Goal: Task Accomplishment & Management: Manage account settings

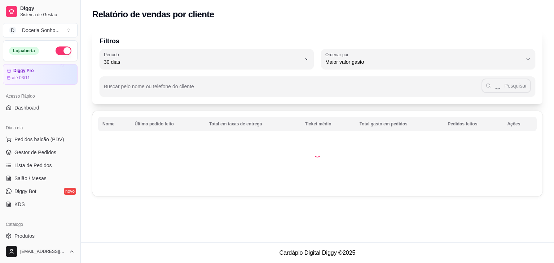
select select "30"
select select "HIGHEST_TOTAL_SPENT_WITH_ORDERS"
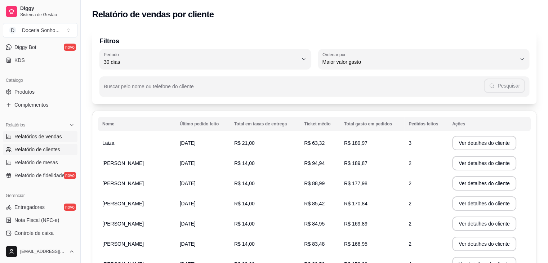
click at [49, 140] on link "Relatórios de vendas" at bounding box center [40, 137] width 75 height 12
select select "ALL"
select select "0"
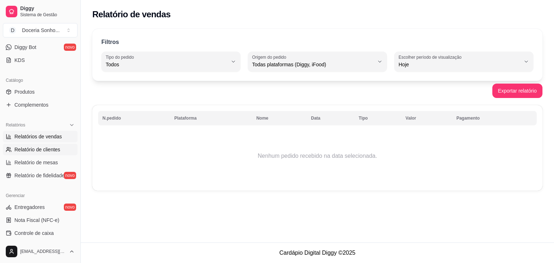
click at [40, 147] on span "Relatório de clientes" at bounding box center [37, 149] width 46 height 7
select select "30"
select select "HIGHEST_TOTAL_SPENT_WITH_ORDERS"
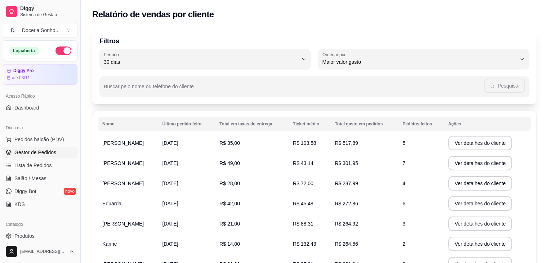
click at [50, 155] on span "Gestor de Pedidos" at bounding box center [35, 152] width 42 height 7
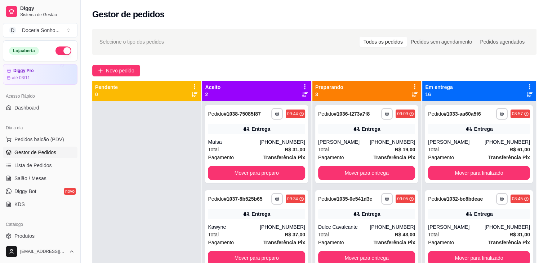
click at [412, 85] on icon at bounding box center [415, 87] width 6 height 6
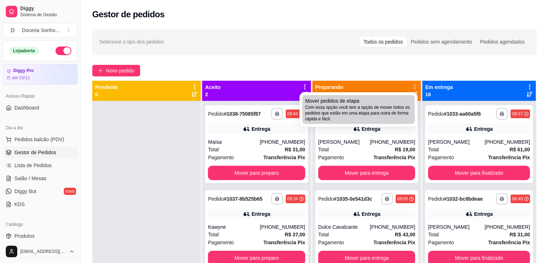
click at [379, 103] on div "Mover pedidos de etapa Com essa opção você tem a opção de mover todos os pedido…" at bounding box center [358, 109] width 107 height 25
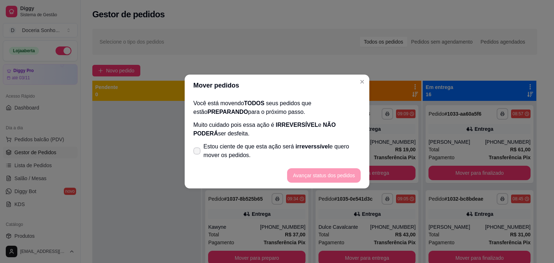
click at [212, 152] on span "Estou ciente de que esta ação será irreverssível e quero mover os pedidos." at bounding box center [281, 150] width 157 height 17
click at [198, 153] on input "Estou ciente de que esta ação será irreverssível e quero mover os pedidos." at bounding box center [195, 155] width 5 height 5
checkbox input "true"
click at [314, 173] on button "Avançar status dos pedidos" at bounding box center [324, 175] width 74 height 14
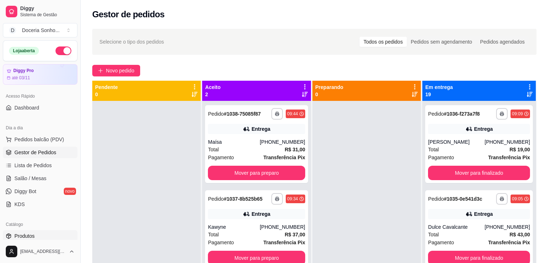
click at [25, 236] on span "Produtos" at bounding box center [24, 236] width 20 height 7
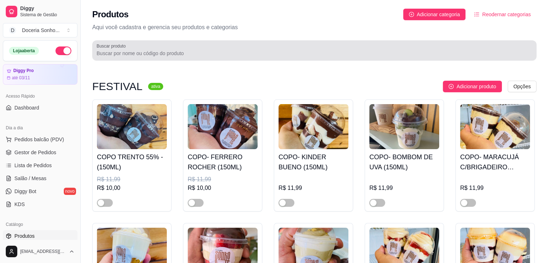
click at [151, 52] on input "Buscar produto" at bounding box center [315, 53] width 436 height 7
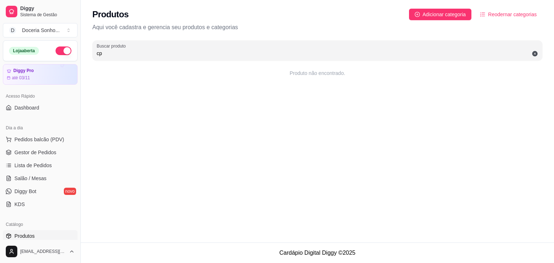
type input "c"
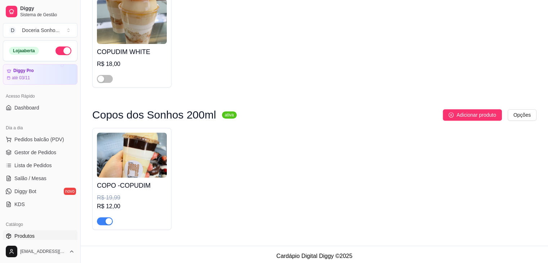
scroll to position [243, 0]
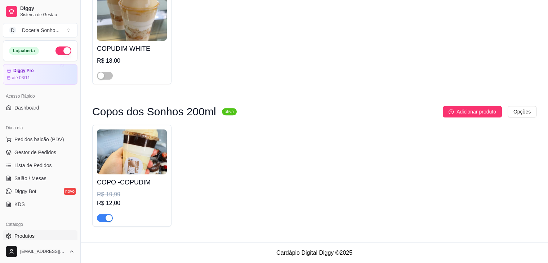
click at [110, 219] on div "button" at bounding box center [109, 218] width 6 height 6
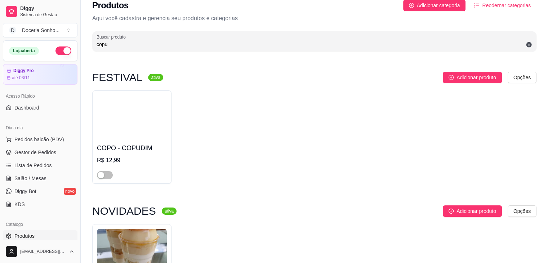
scroll to position [0, 0]
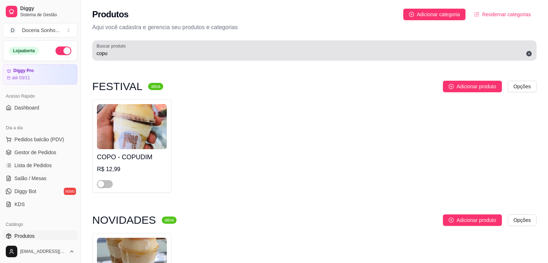
click at [159, 58] on div "Buscar produto copu" at bounding box center [314, 50] width 445 height 20
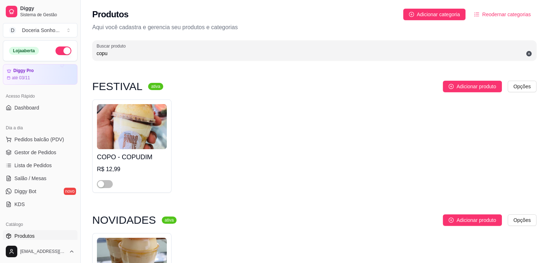
click at [164, 55] on input "copu" at bounding box center [315, 53] width 436 height 7
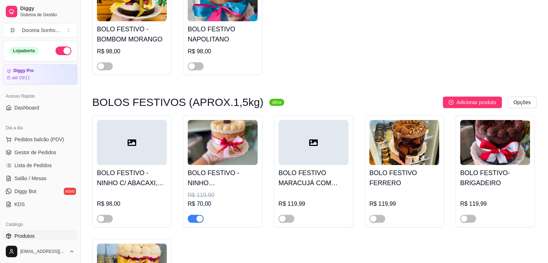
scroll to position [144, 0]
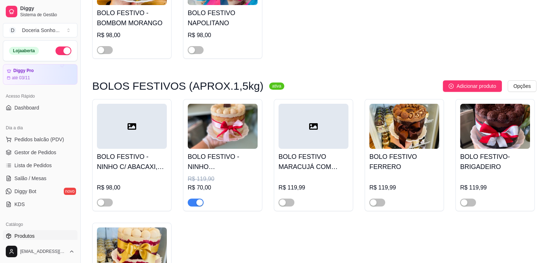
click at [200, 204] on div "button" at bounding box center [200, 202] width 6 height 6
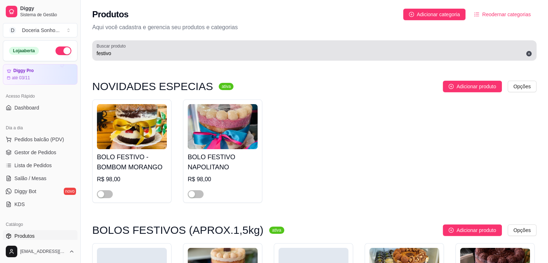
click at [166, 58] on div "Buscar produto festivo" at bounding box center [314, 50] width 445 height 20
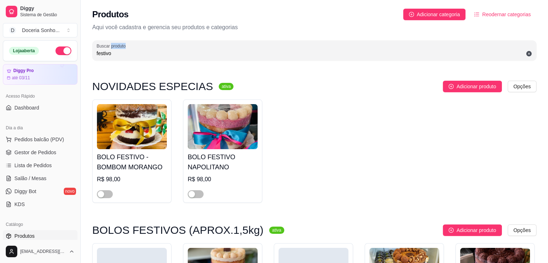
click at [166, 58] on div "Buscar produto festivo" at bounding box center [314, 50] width 445 height 20
type input "f"
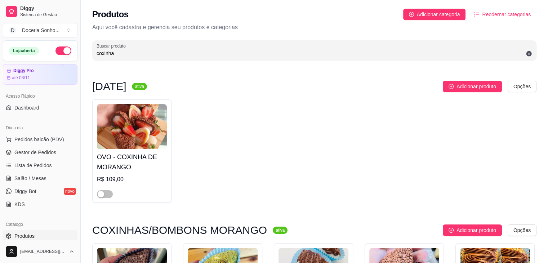
click at [153, 55] on input "coxinha" at bounding box center [315, 53] width 436 height 7
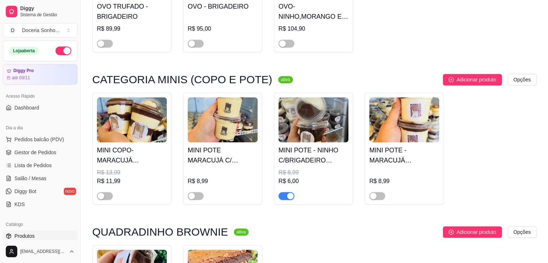
scroll to position [397, 0]
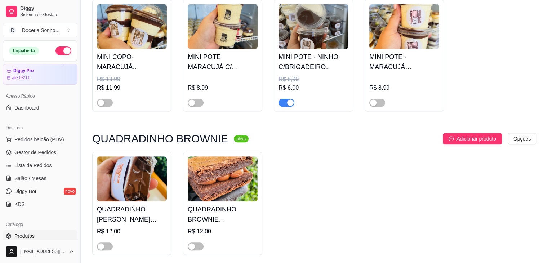
click at [290, 105] on div "button" at bounding box center [290, 103] width 6 height 6
drag, startPoint x: 290, startPoint y: 105, endPoint x: 300, endPoint y: 115, distance: 14.0
click at [290, 105] on span "button" at bounding box center [287, 103] width 16 height 8
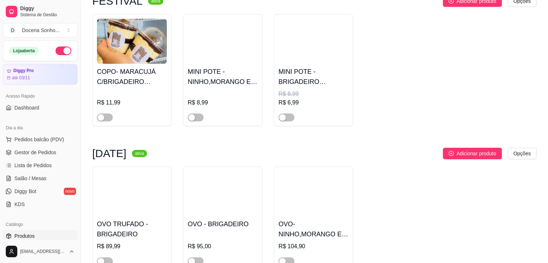
scroll to position [0, 0]
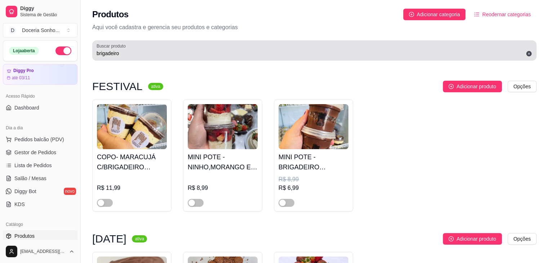
click at [155, 55] on input "brigadeiro" at bounding box center [315, 53] width 436 height 7
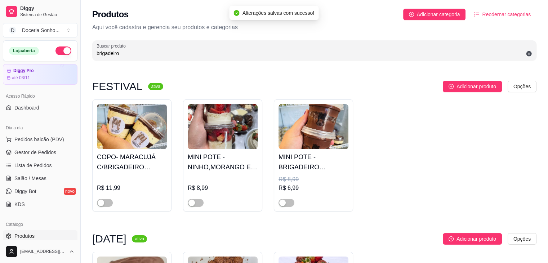
click at [155, 55] on input "brigadeiro" at bounding box center [315, 53] width 436 height 7
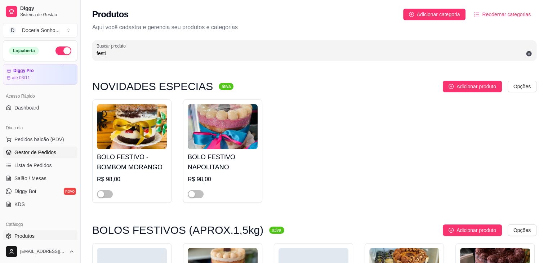
type input "festi"
click at [33, 154] on span "Gestor de Pedidos" at bounding box center [35, 152] width 42 height 7
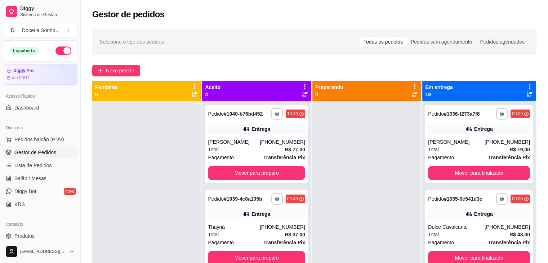
click at [304, 87] on icon at bounding box center [305, 87] width 6 height 6
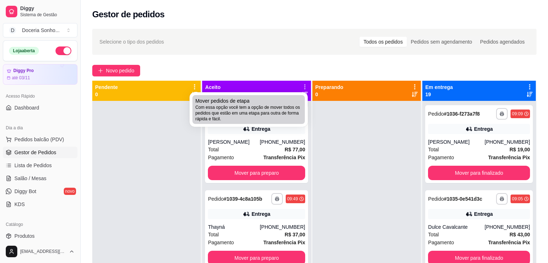
click at [252, 122] on span "Com essa opção você tem a opção de mover todos os pedidos que estão em uma etap…" at bounding box center [248, 113] width 107 height 17
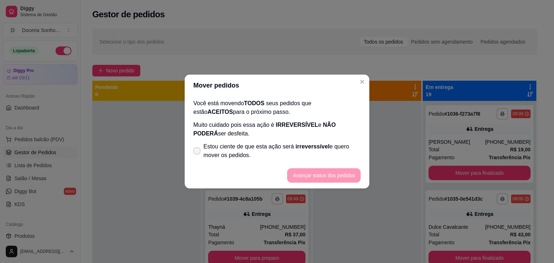
click at [229, 155] on span "Estou ciente de que esta ação será irreverssível e quero mover os pedidos." at bounding box center [281, 150] width 157 height 17
click at [198, 155] on input "Estou ciente de que esta ação será irreverssível e quero mover os pedidos." at bounding box center [195, 155] width 5 height 5
checkbox input "true"
click at [324, 173] on button "Avançar status dos pedidos" at bounding box center [324, 175] width 74 height 14
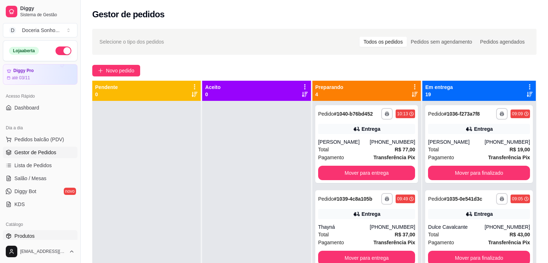
click at [39, 237] on link "Produtos" at bounding box center [40, 236] width 75 height 12
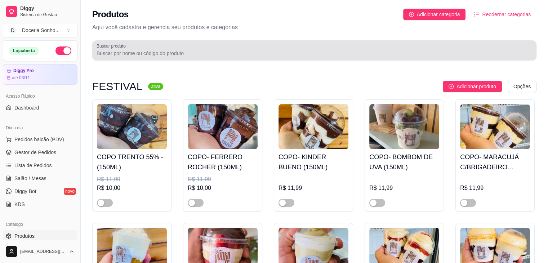
click at [162, 57] on div at bounding box center [315, 50] width 436 height 14
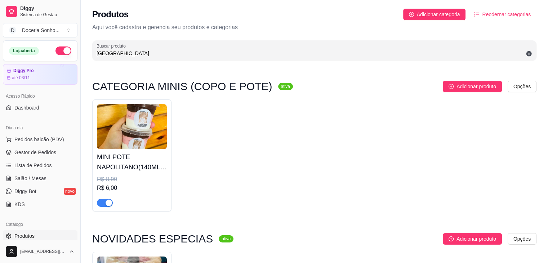
click at [110, 202] on div "button" at bounding box center [109, 203] width 6 height 6
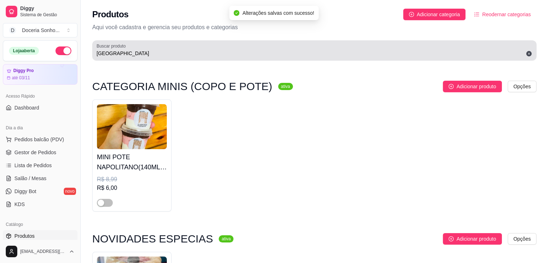
click at [136, 55] on input "[GEOGRAPHIC_DATA]" at bounding box center [315, 53] width 436 height 7
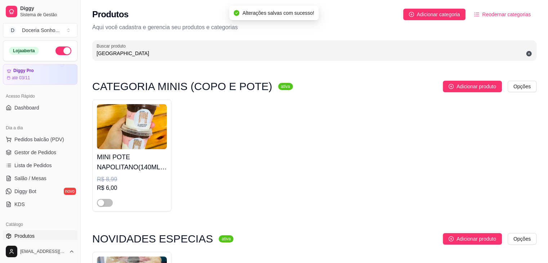
click at [136, 55] on input "[GEOGRAPHIC_DATA]" at bounding box center [315, 53] width 436 height 7
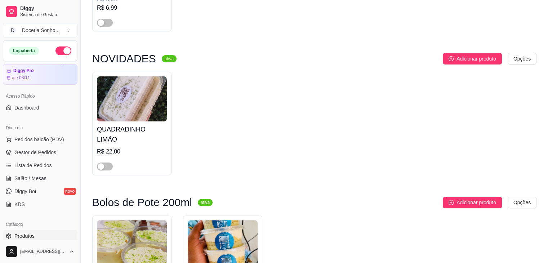
scroll to position [288, 0]
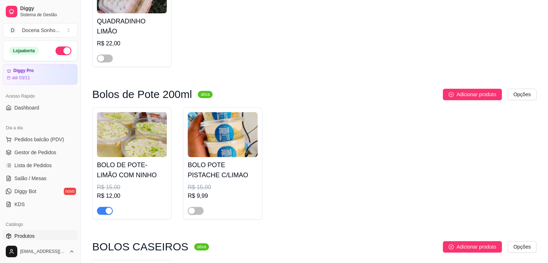
click at [109, 208] on div "button" at bounding box center [109, 211] width 6 height 6
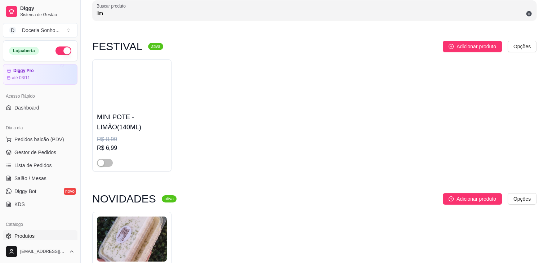
scroll to position [0, 0]
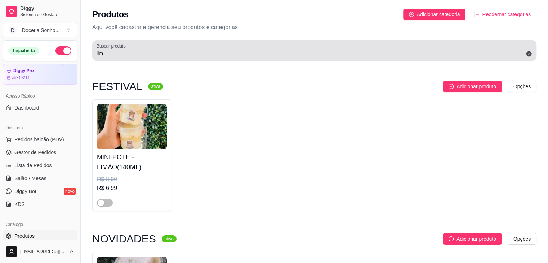
click at [160, 58] on div "Buscar produto lim" at bounding box center [314, 50] width 445 height 20
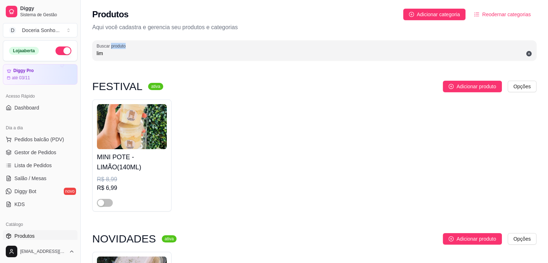
click at [160, 58] on div "Buscar produto lim" at bounding box center [314, 50] width 445 height 20
click at [160, 56] on input "lim" at bounding box center [315, 53] width 436 height 7
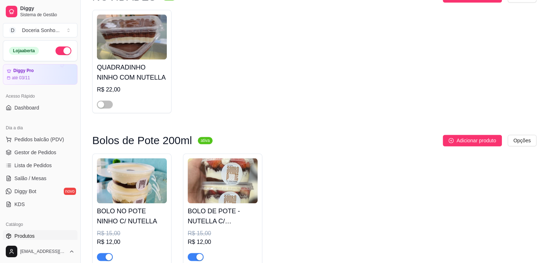
scroll to position [937, 0]
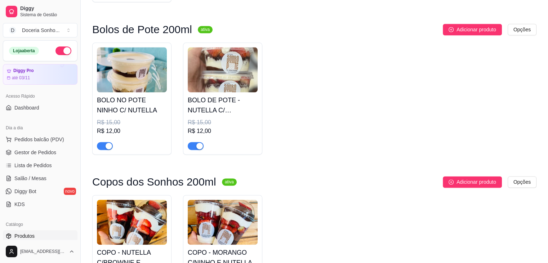
click at [105, 150] on button "button" at bounding box center [105, 146] width 16 height 8
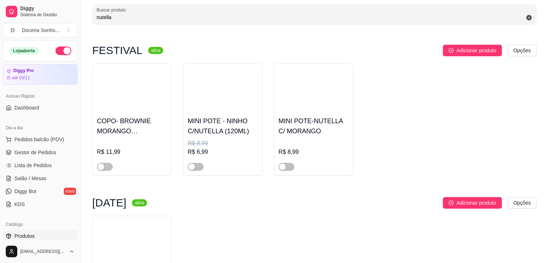
scroll to position [0, 0]
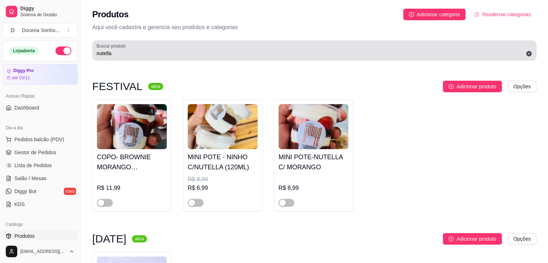
click at [155, 53] on input "nutella" at bounding box center [315, 53] width 436 height 7
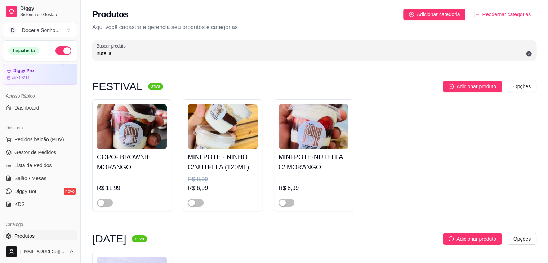
click at [156, 53] on input "nutella" at bounding box center [315, 53] width 436 height 7
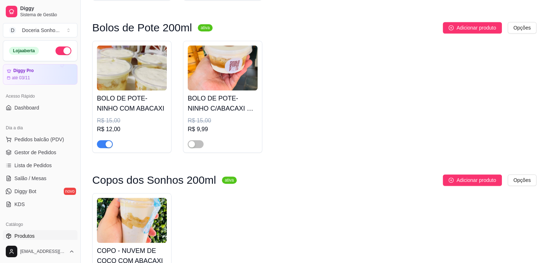
scroll to position [649, 0]
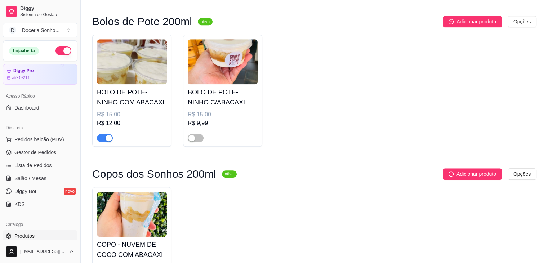
type input "abacaxi"
click at [106, 142] on span "button" at bounding box center [105, 138] width 16 height 8
